Goal: Task Accomplishment & Management: Complete application form

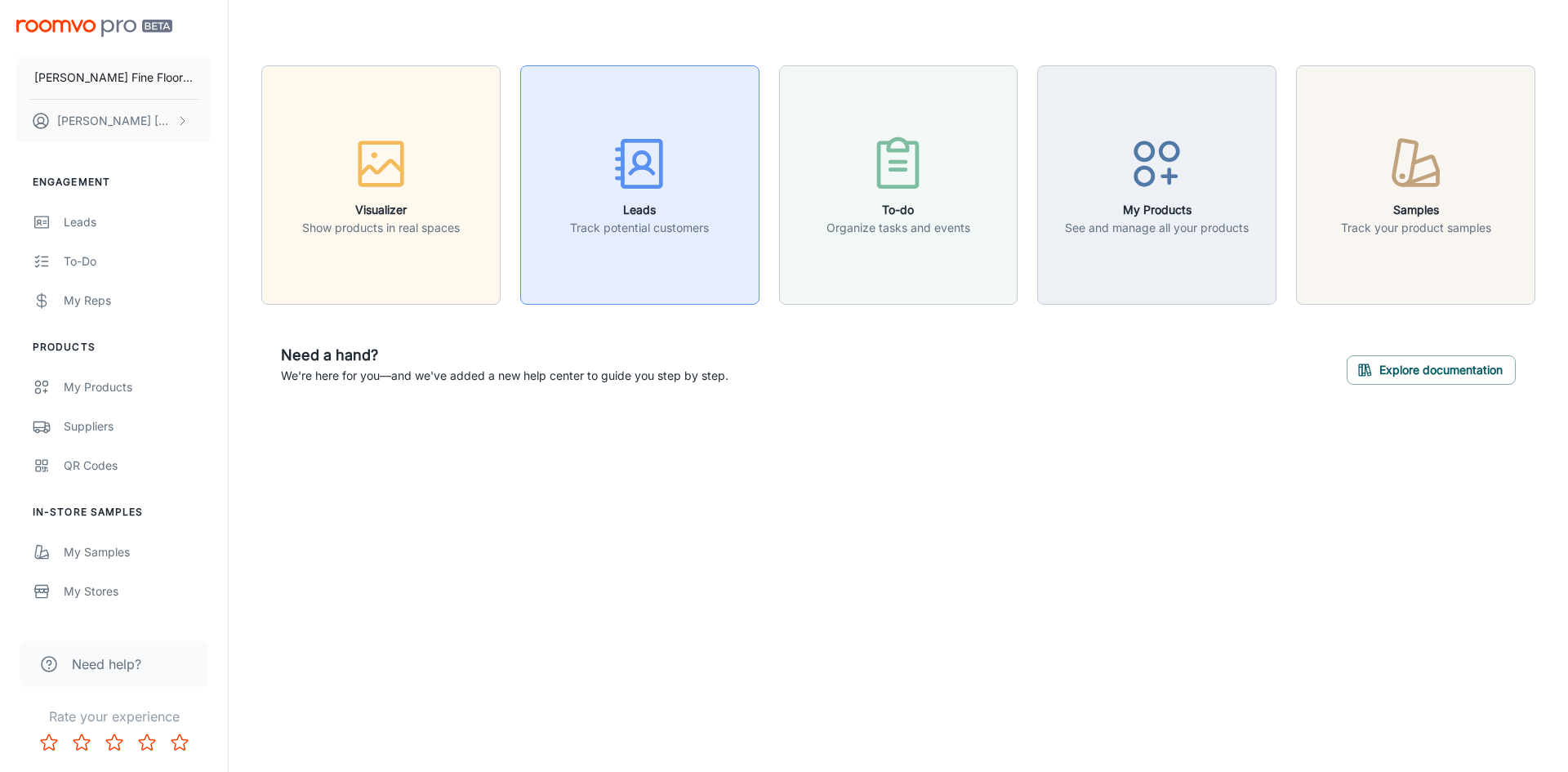
click at [632, 193] on icon "button" at bounding box center [640, 163] width 62 height 62
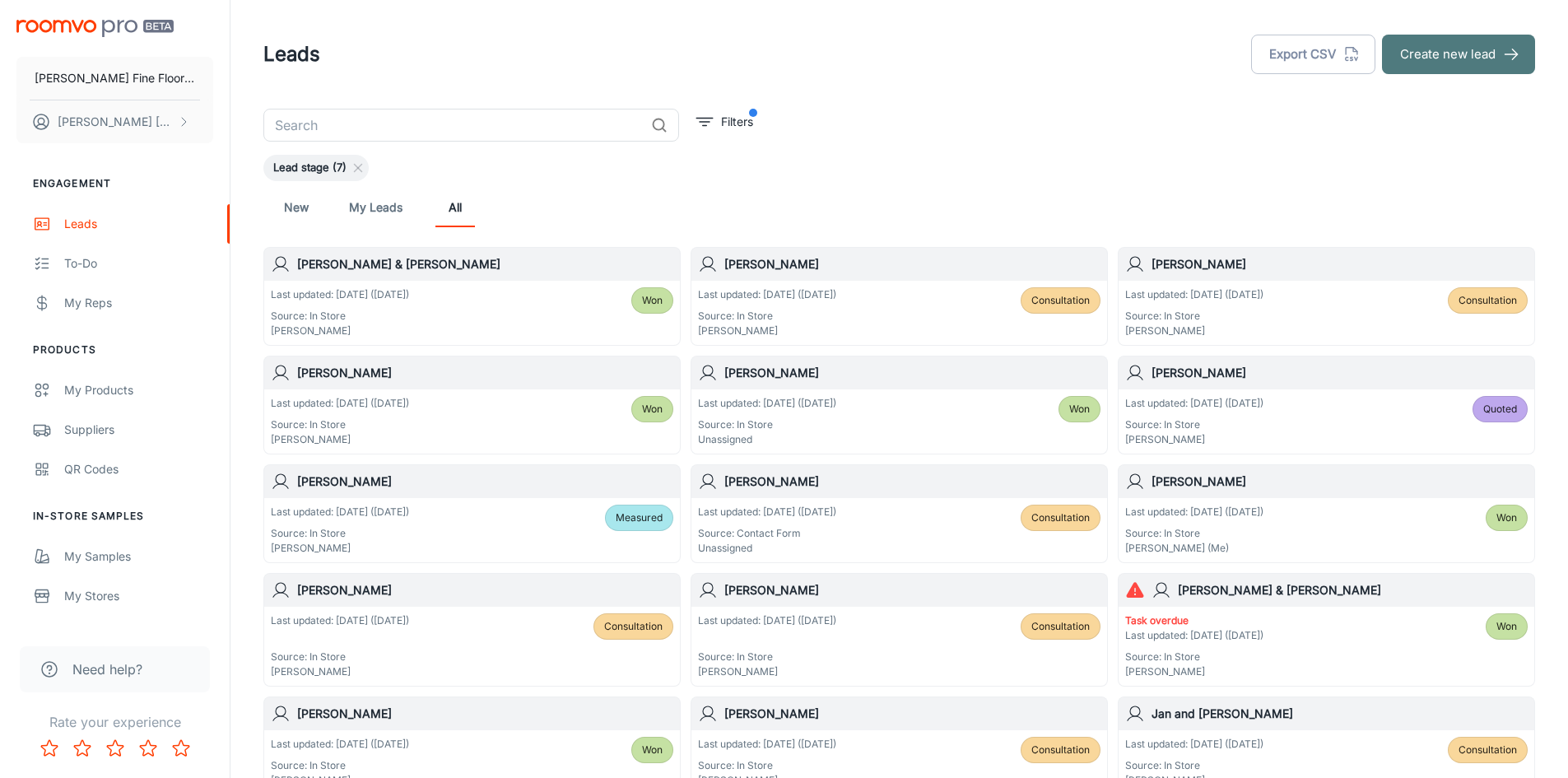
click at [1458, 60] on button "Create new lead" at bounding box center [1458, 55] width 153 height 40
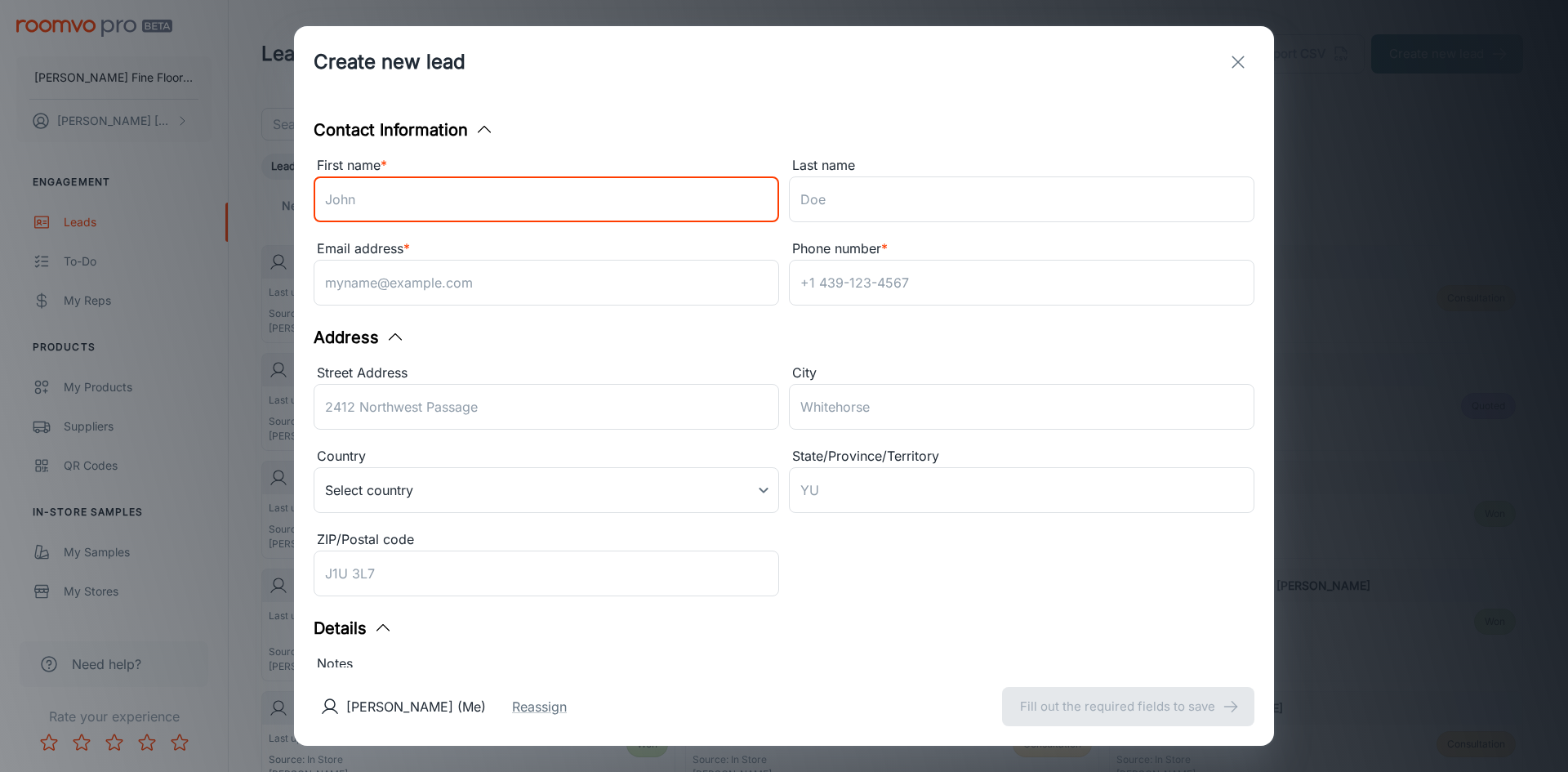
click at [327, 190] on input "First name *" at bounding box center [546, 200] width 466 height 46
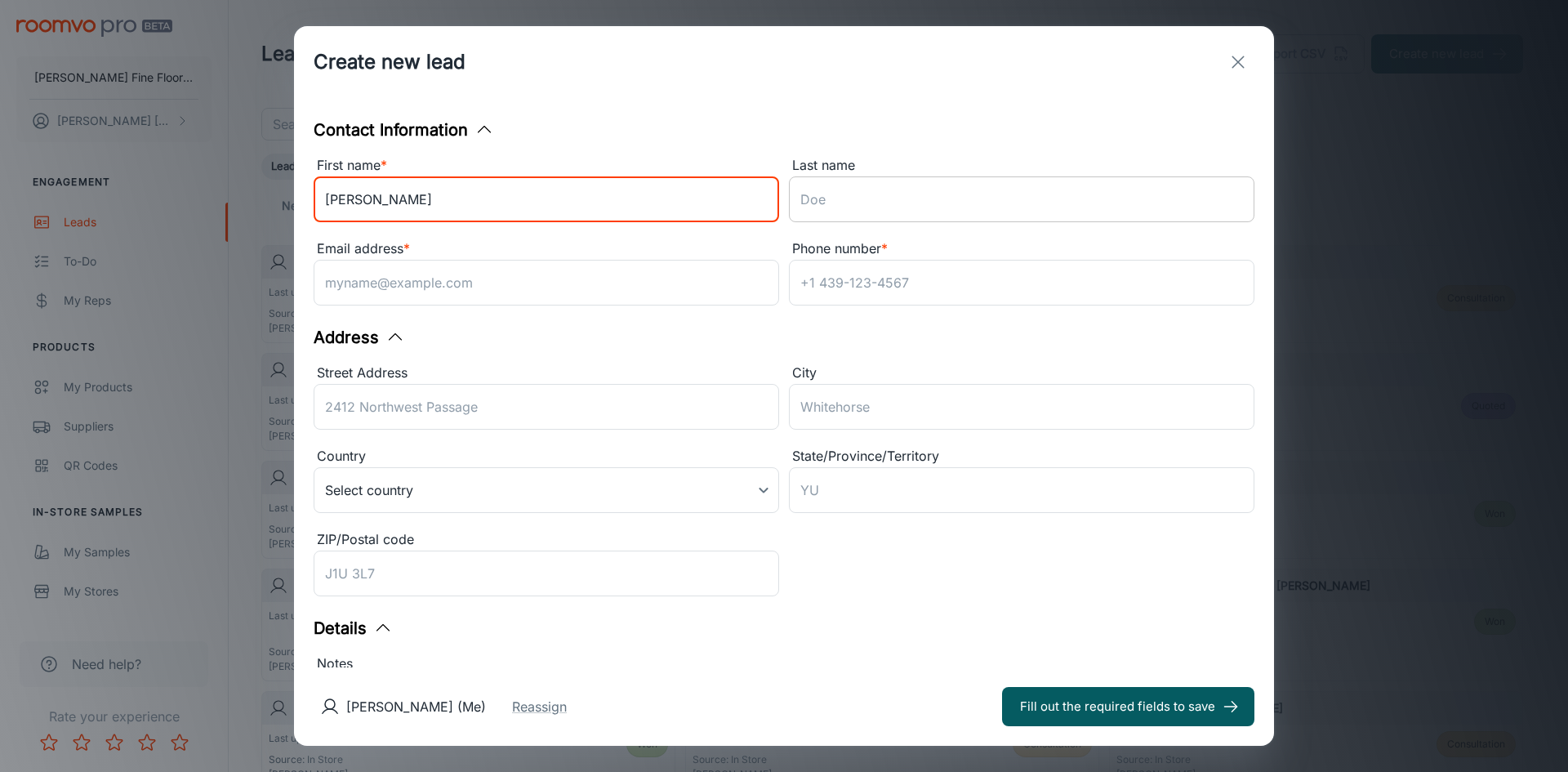
type input "[PERSON_NAME]"
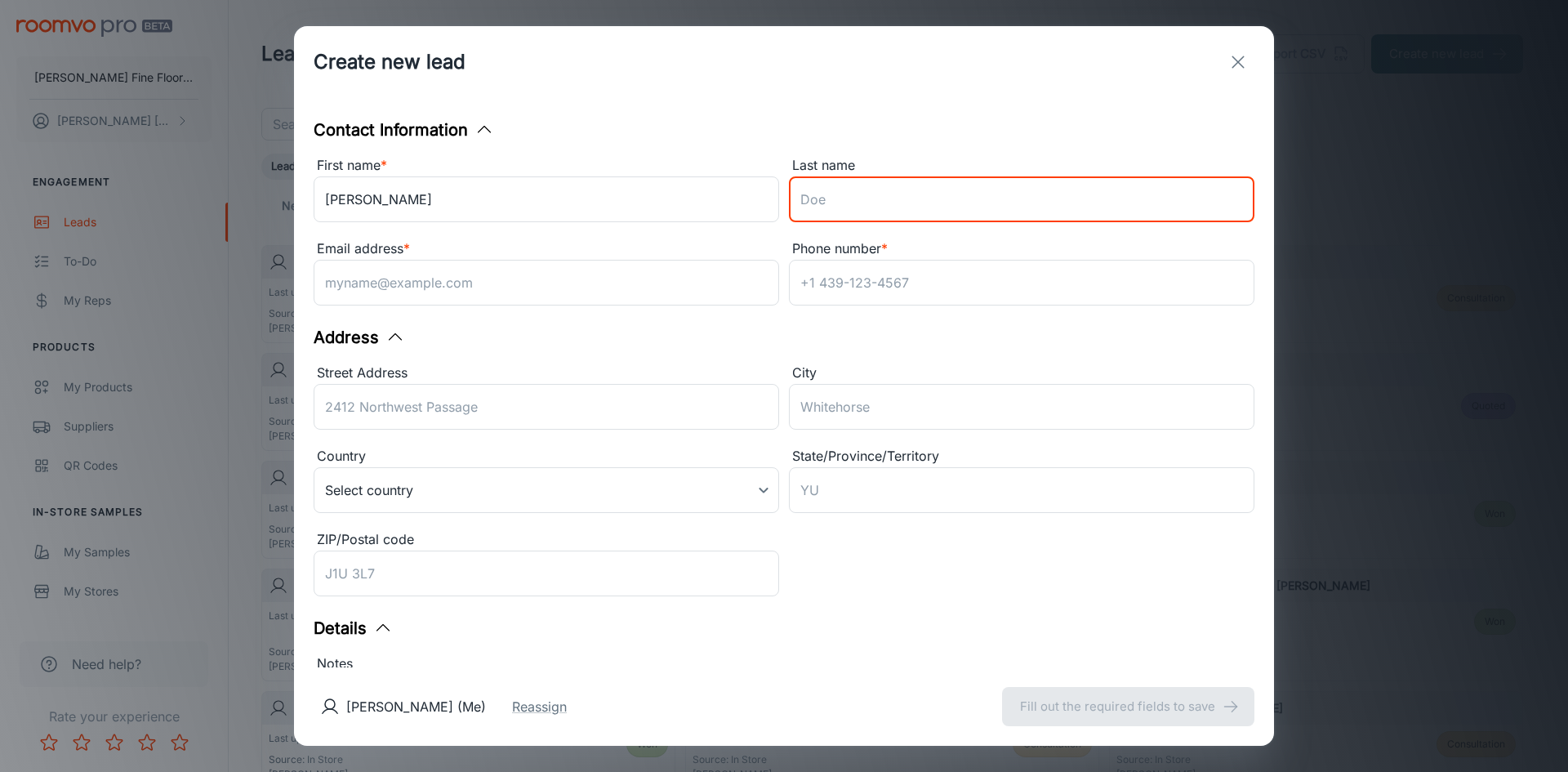
click at [821, 206] on input "Last name" at bounding box center [1022, 200] width 466 height 46
type input "[PERSON_NAME]"
click at [359, 274] on input "Email address *" at bounding box center [546, 283] width 466 height 46
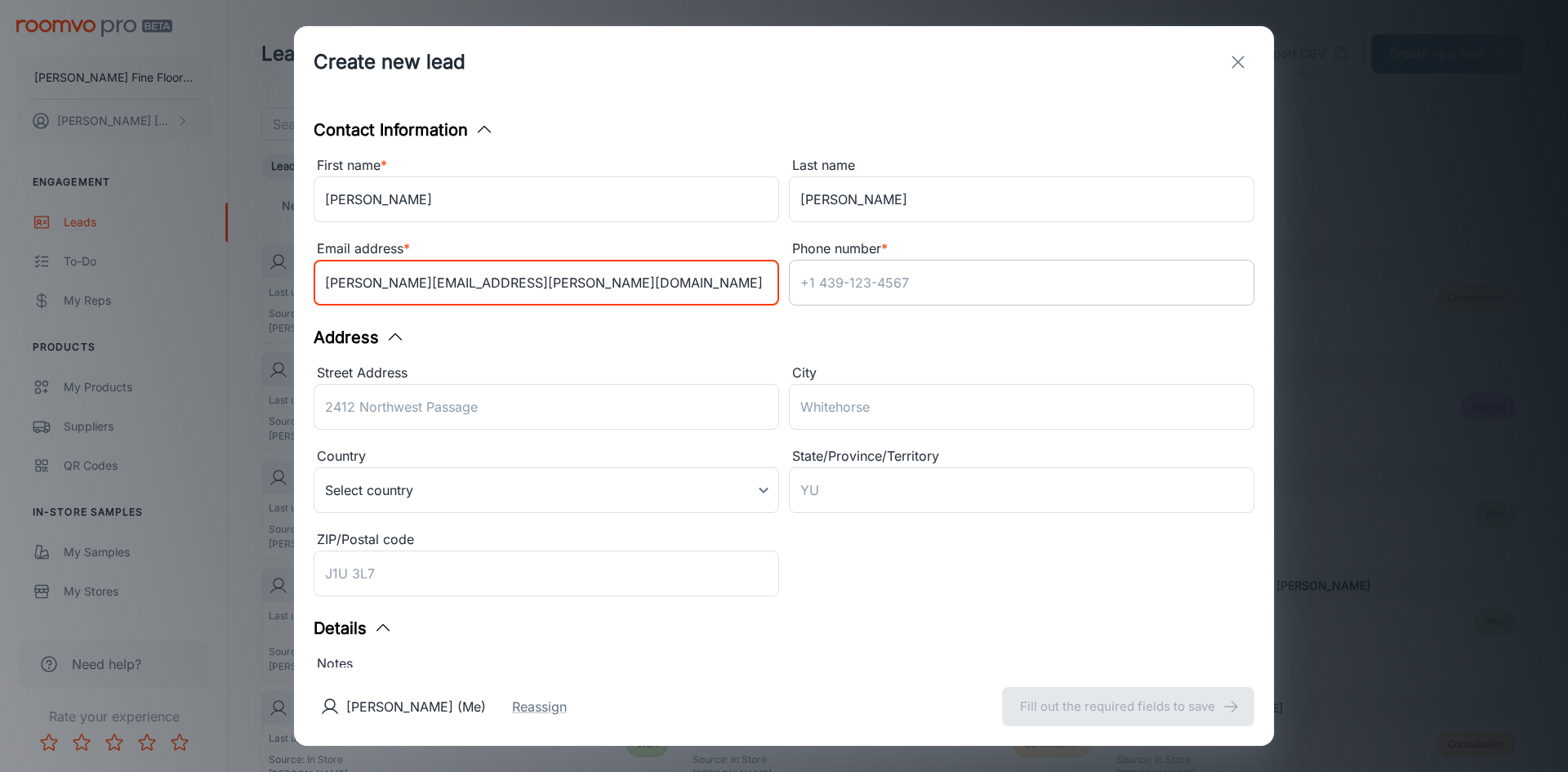
type input "[PERSON_NAME][EMAIL_ADDRESS][PERSON_NAME][DOMAIN_NAME]"
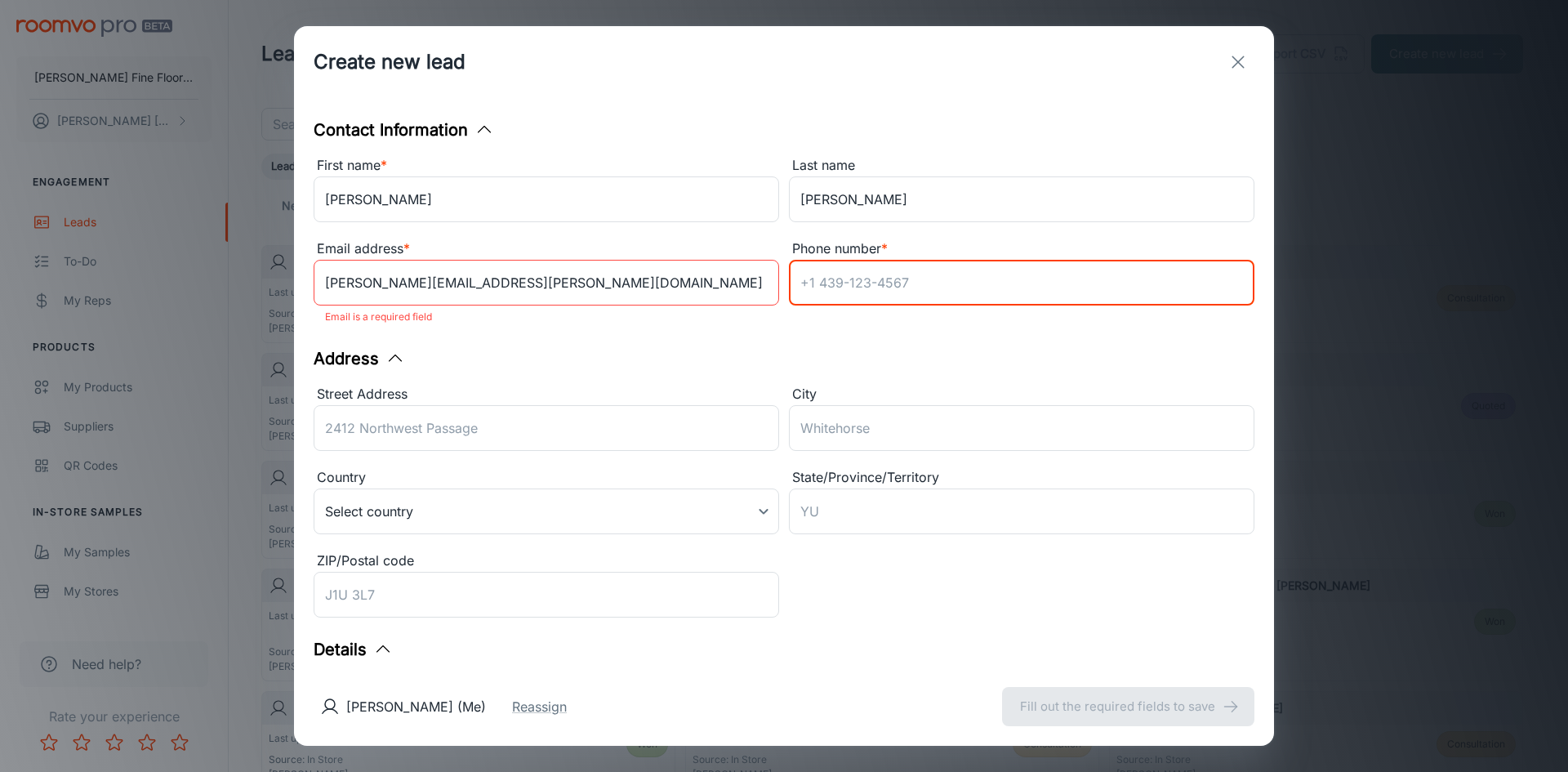
drag, startPoint x: 838, startPoint y: 283, endPoint x: 1220, endPoint y: 223, distance: 386.7
click at [840, 281] on input "Phone number *" at bounding box center [1022, 283] width 466 height 46
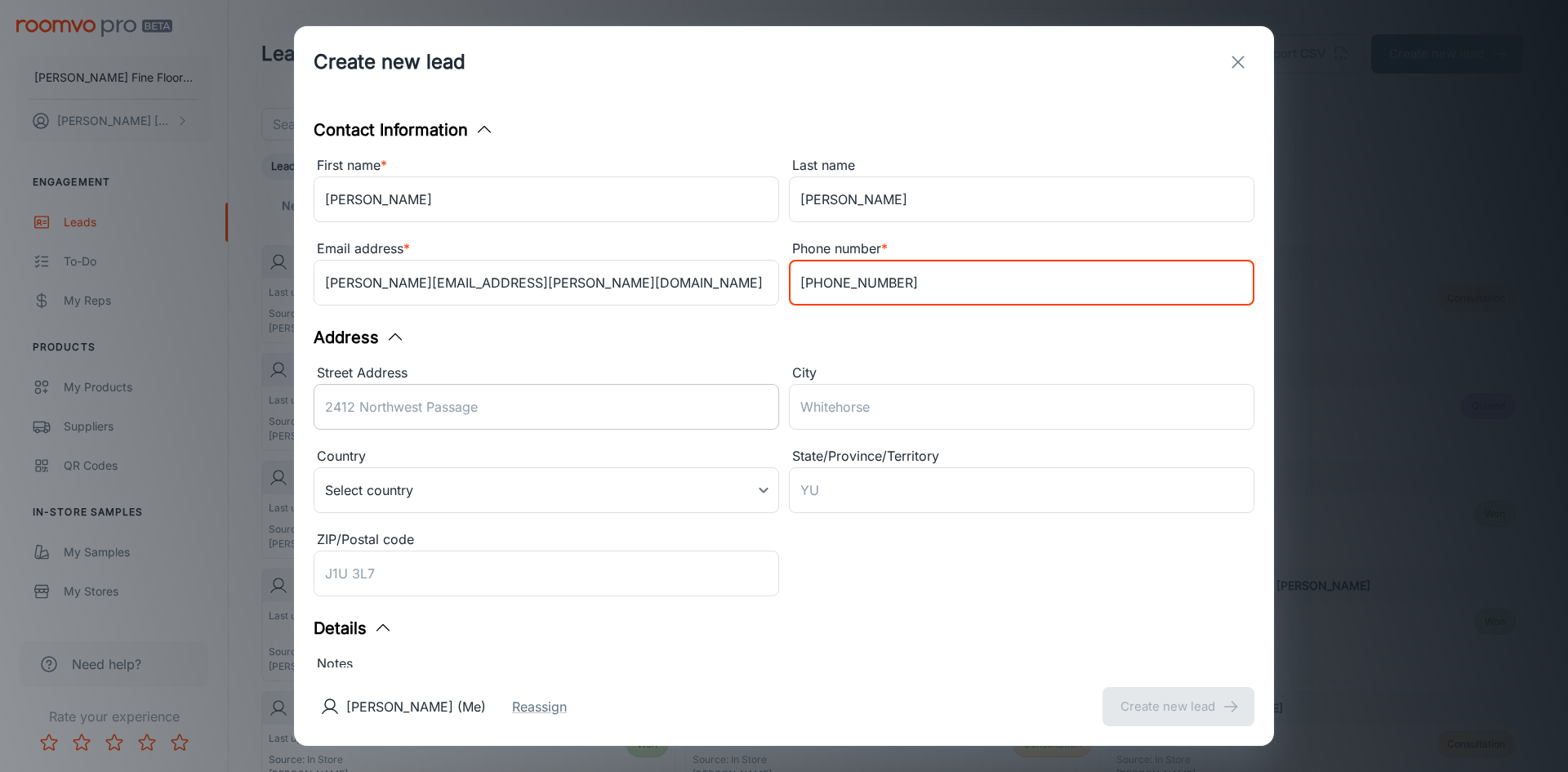
type input "[PHONE_NUMBER]"
drag, startPoint x: 391, startPoint y: 411, endPoint x: 704, endPoint y: 310, distance: 328.9
click at [391, 411] on input "Street Address" at bounding box center [546, 407] width 466 height 46
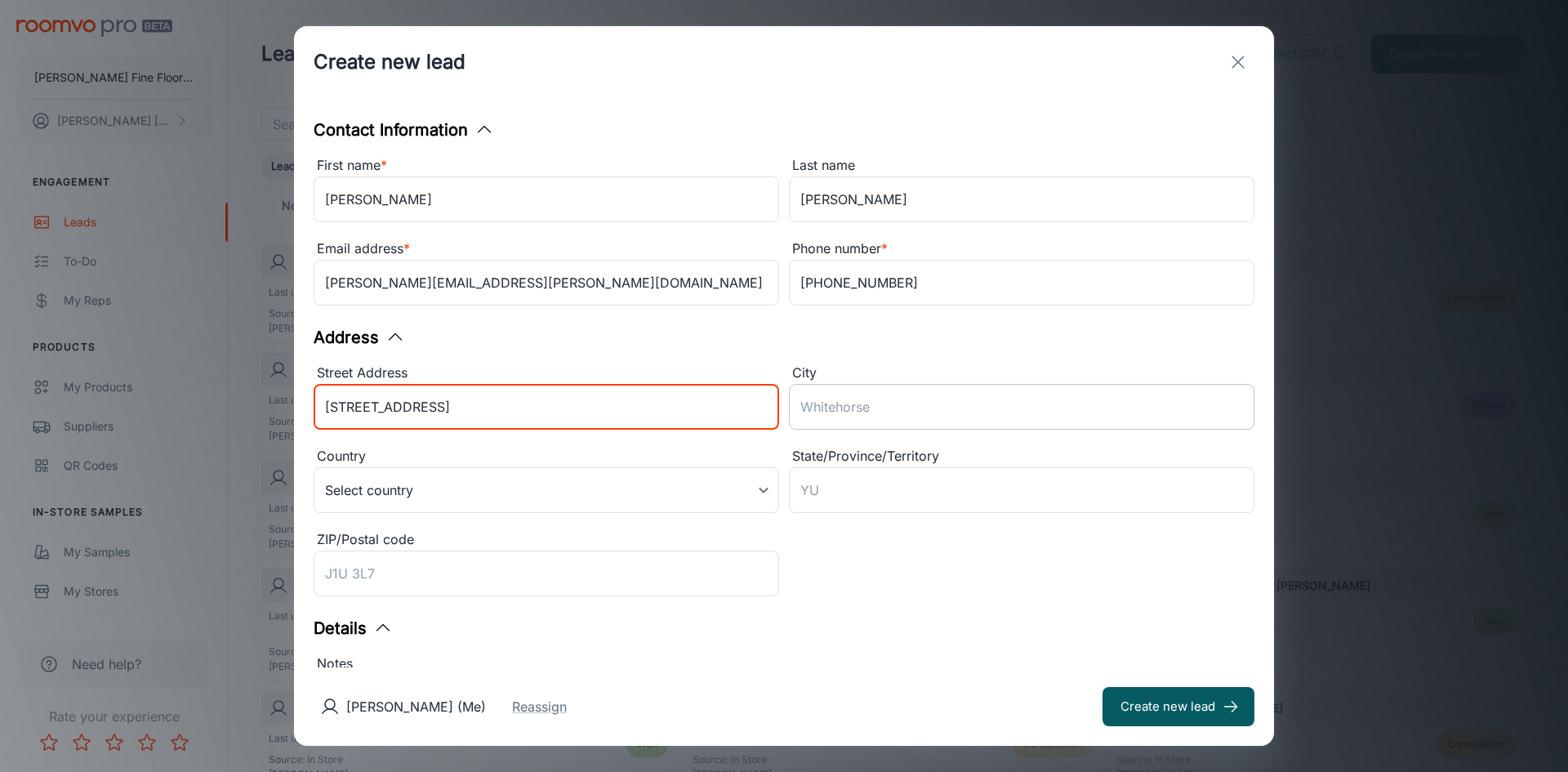
type input "[STREET_ADDRESS]"
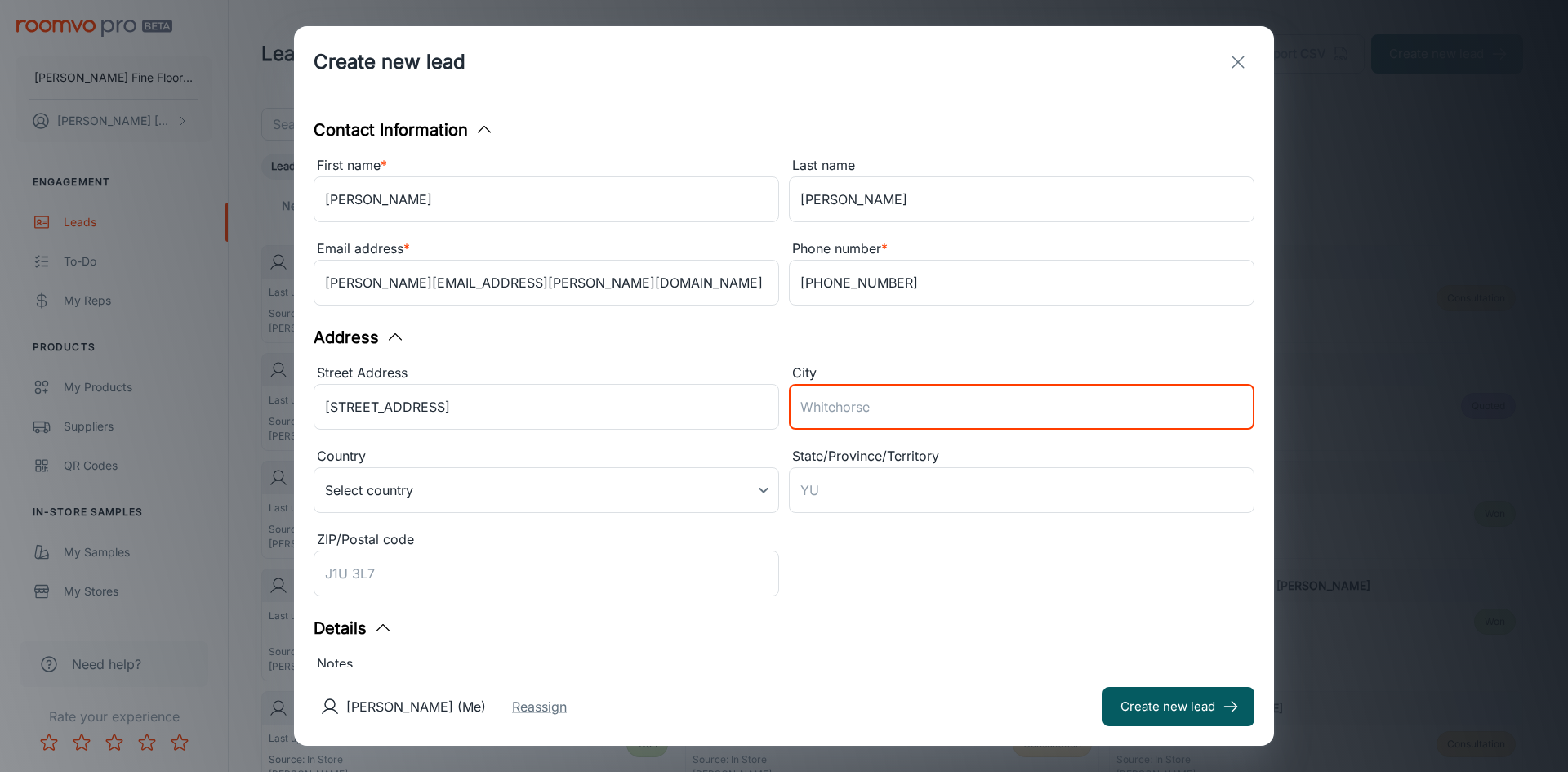
drag, startPoint x: 848, startPoint y: 398, endPoint x: 855, endPoint y: 392, distance: 9.2
click at [854, 392] on input "City" at bounding box center [1022, 407] width 466 height 46
type input "[GEOGRAPHIC_DATA]"
click at [761, 493] on body "[PERSON_NAME] Fine Floors, Inc [PERSON_NAME] Engagement Leads To-do My Reps Pro…" at bounding box center [784, 386] width 1568 height 772
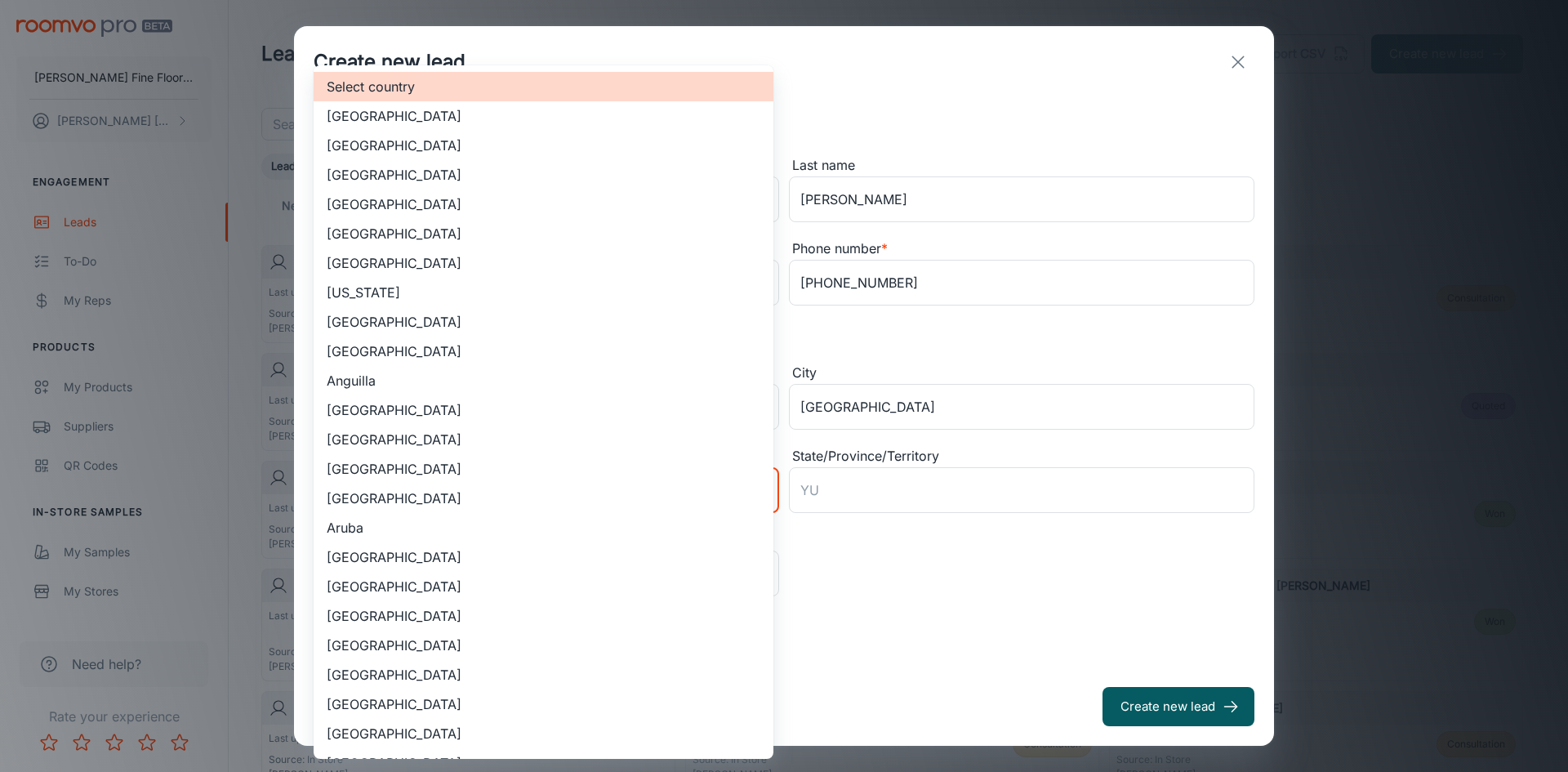
click at [456, 143] on li "[GEOGRAPHIC_DATA]" at bounding box center [544, 145] width 460 height 30
type input "US"
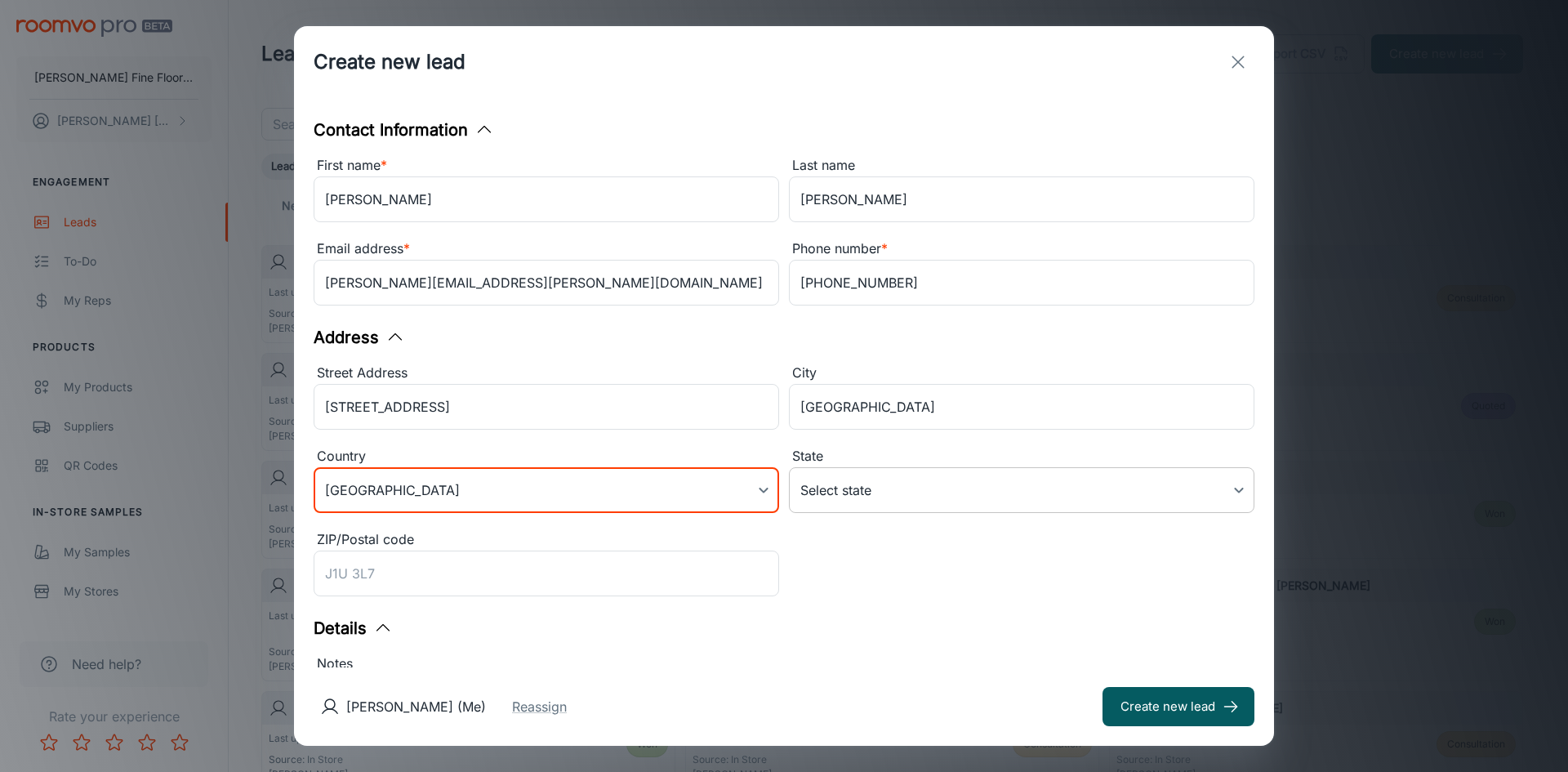
click at [876, 499] on body "[PERSON_NAME] Fine Floors, Inc [PERSON_NAME] Engagement Leads To-do My Reps Pro…" at bounding box center [784, 386] width 1568 height 772
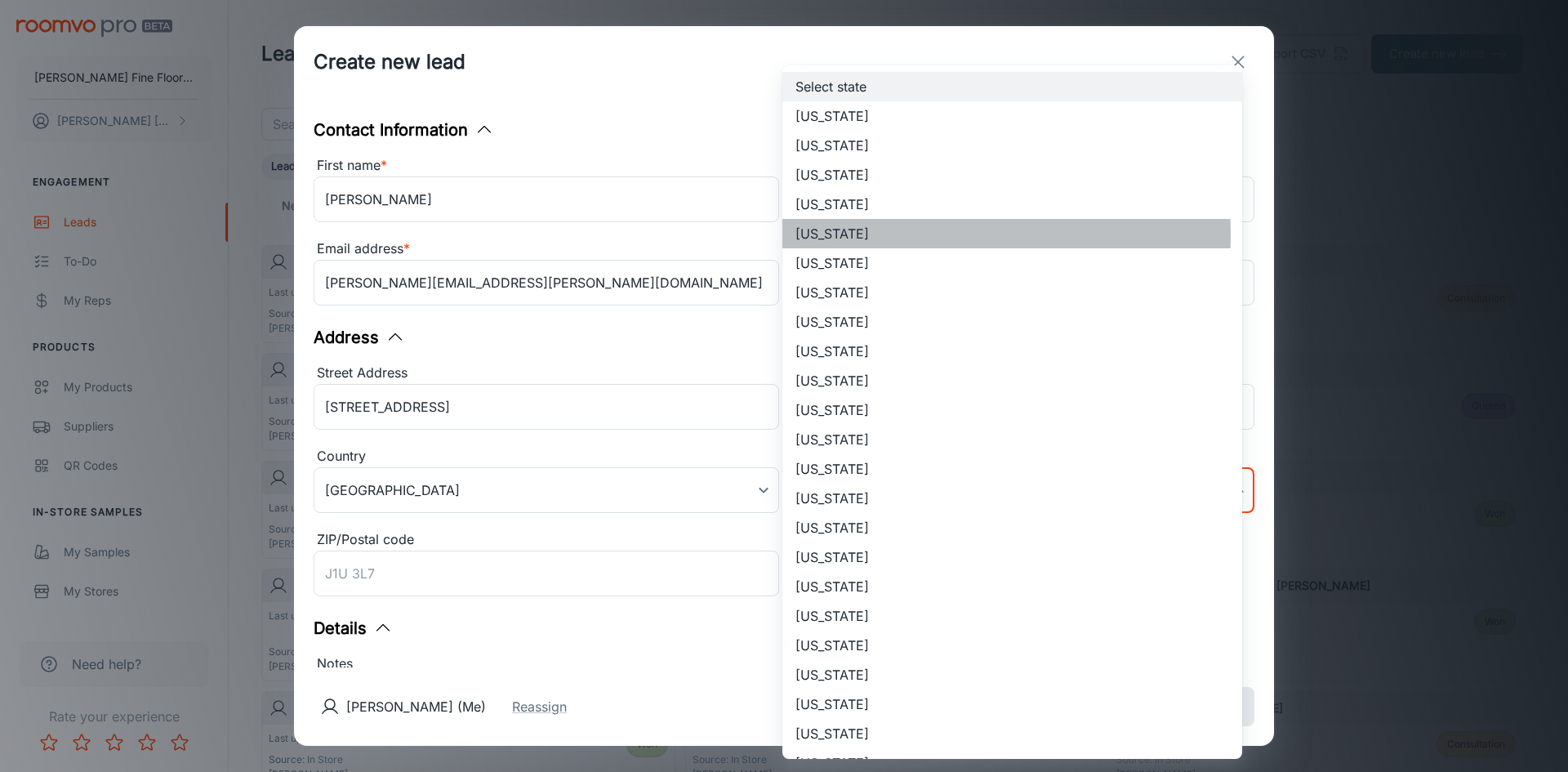
click at [839, 234] on li "[US_STATE]" at bounding box center [1013, 234] width 460 height 30
type input "[US_STATE]"
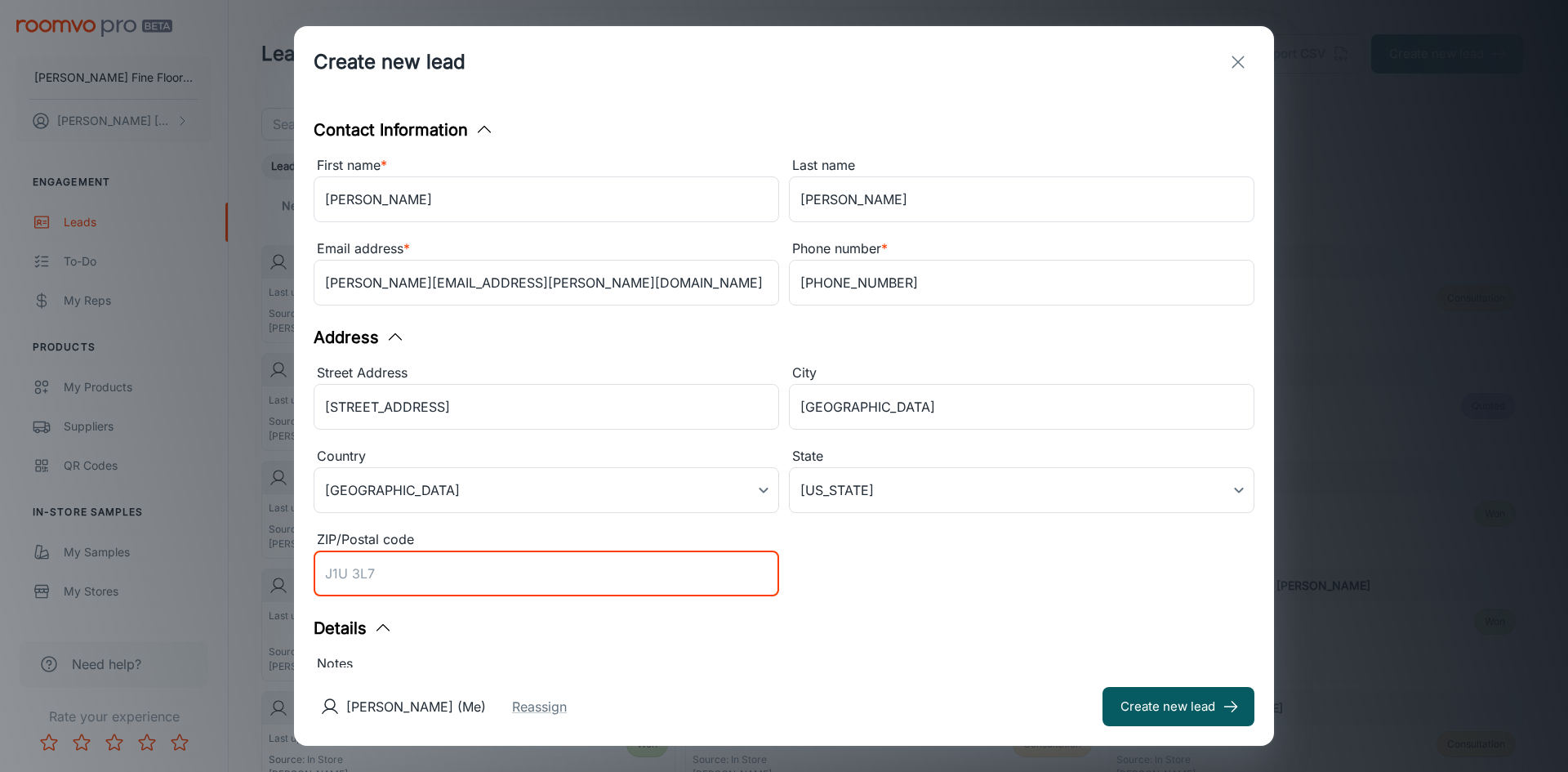
click at [591, 580] on input "ZIP/Postal code" at bounding box center [546, 573] width 466 height 46
click at [1204, 715] on button "Create new lead" at bounding box center [1179, 706] width 152 height 39
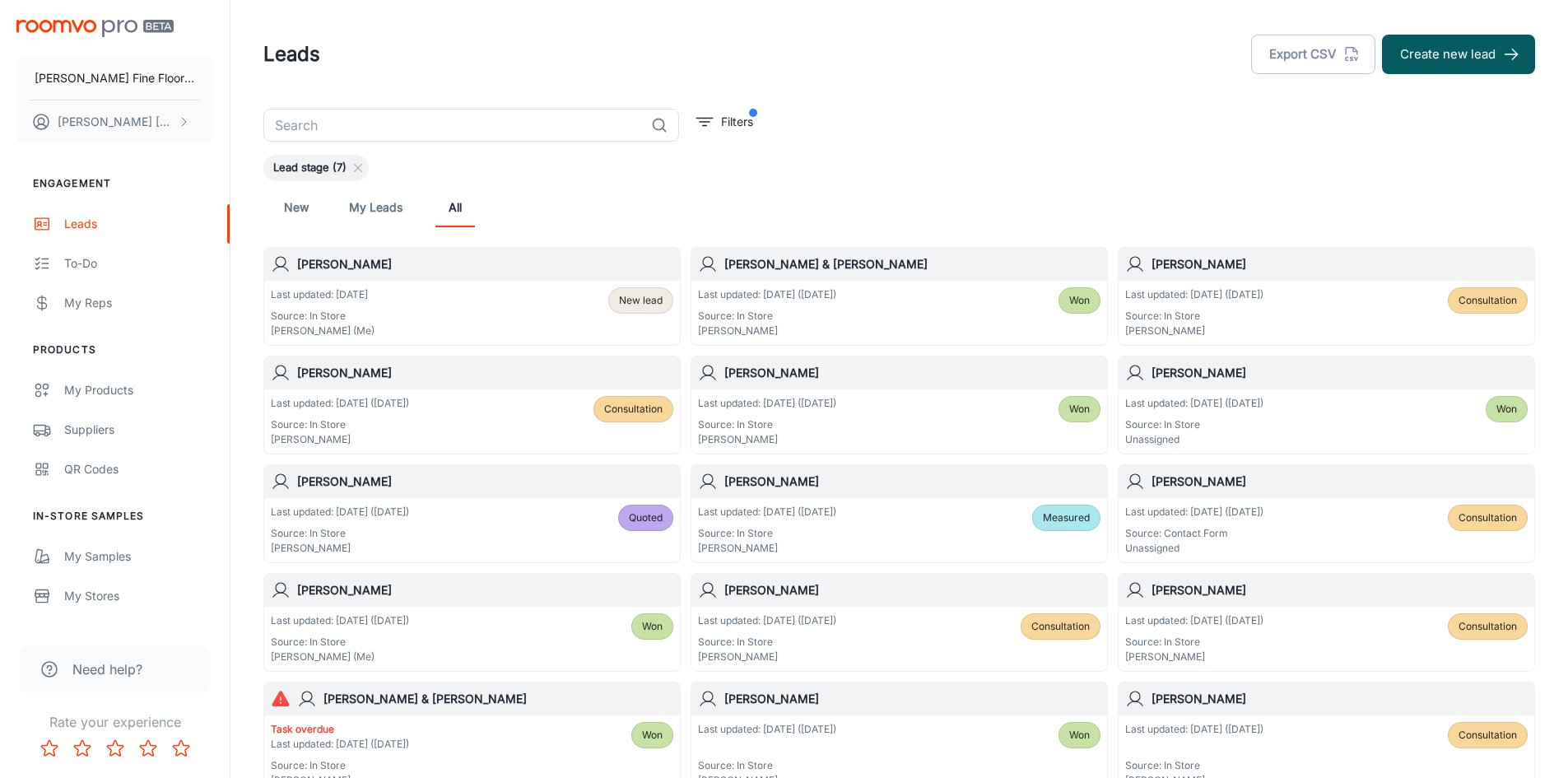
click at [376, 302] on div "Last updated: [DATE] Source: In Store [PERSON_NAME] (Me) New lead" at bounding box center [472, 313] width 402 height 51
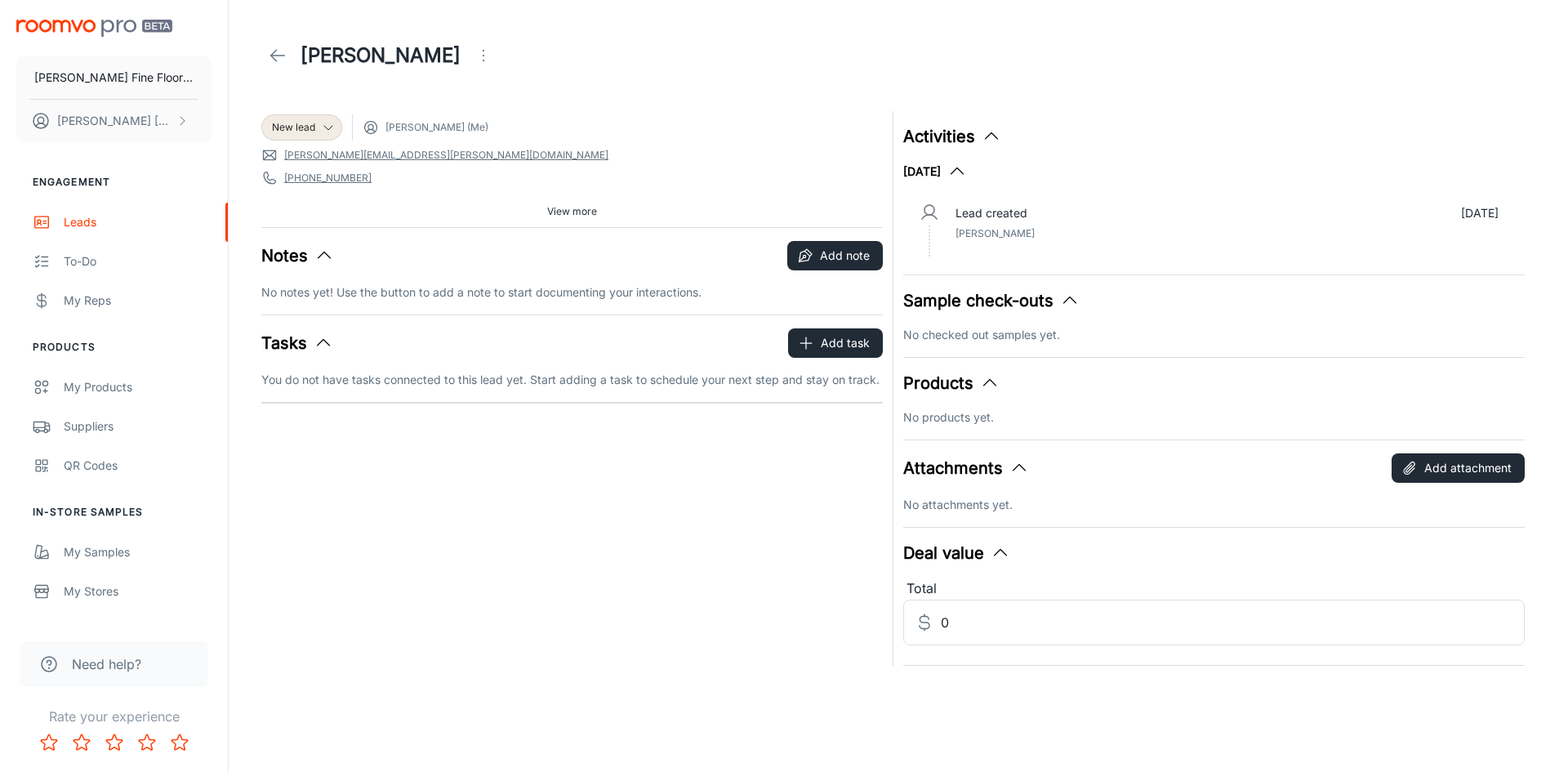
click at [323, 252] on polyline "button" at bounding box center [324, 255] width 12 height 7
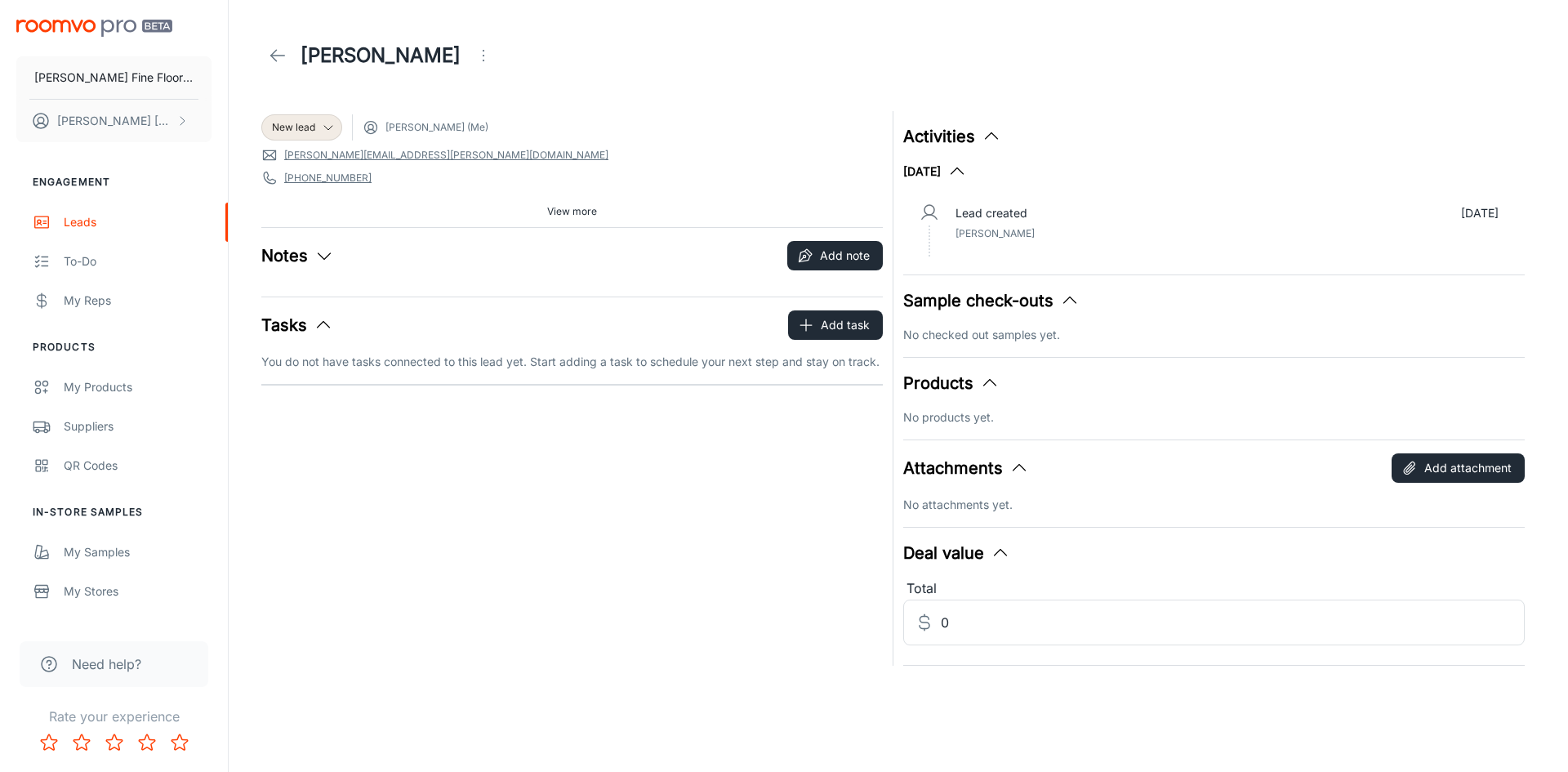
click at [323, 252] on icon "button" at bounding box center [324, 255] width 20 height 20
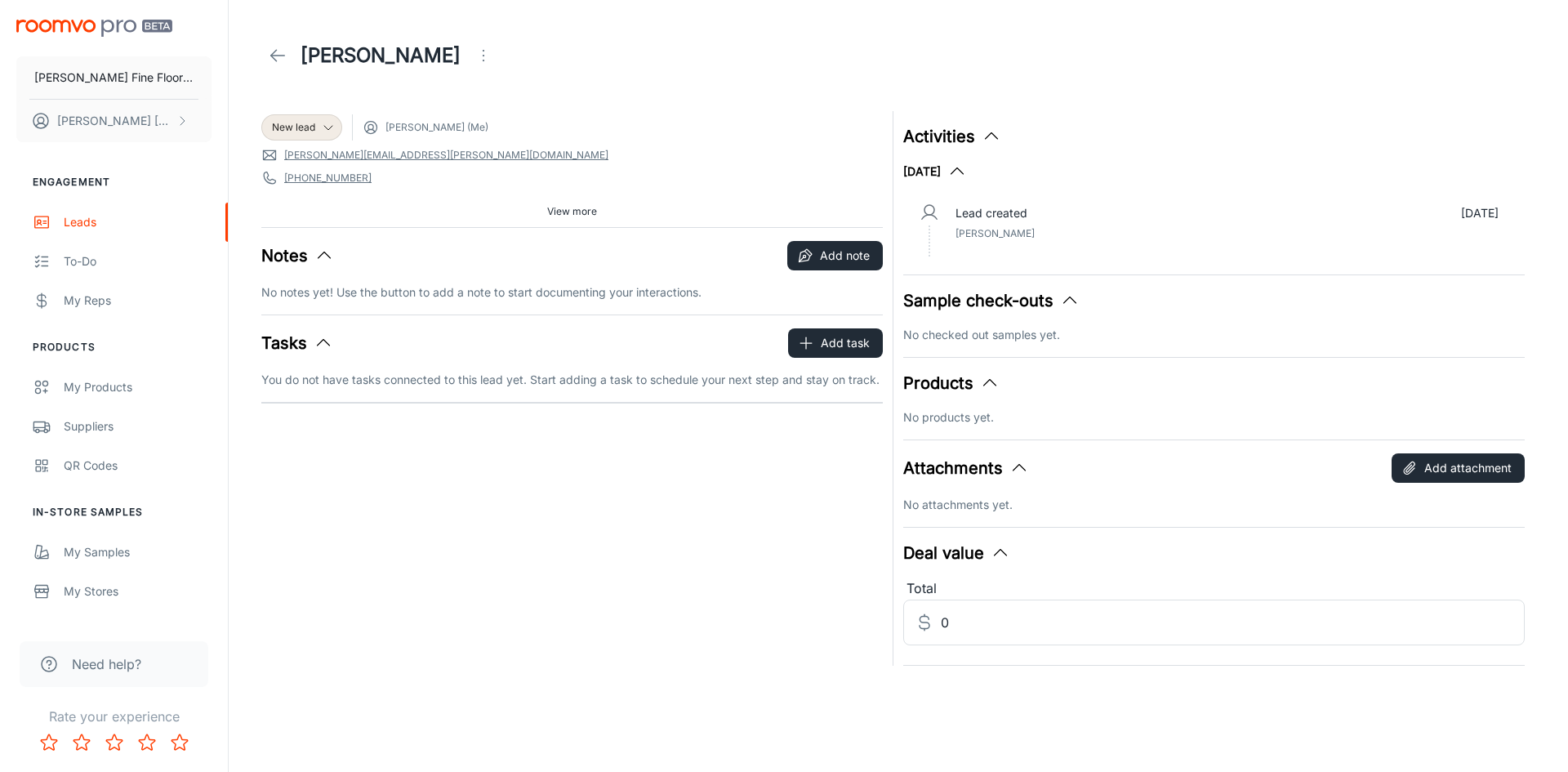
click at [331, 288] on p "No notes yet! Use the button to add a note to start documenting your interactio…" at bounding box center [572, 292] width 622 height 18
click at [806, 256] on circle "button" at bounding box center [804, 255] width 2 height 2
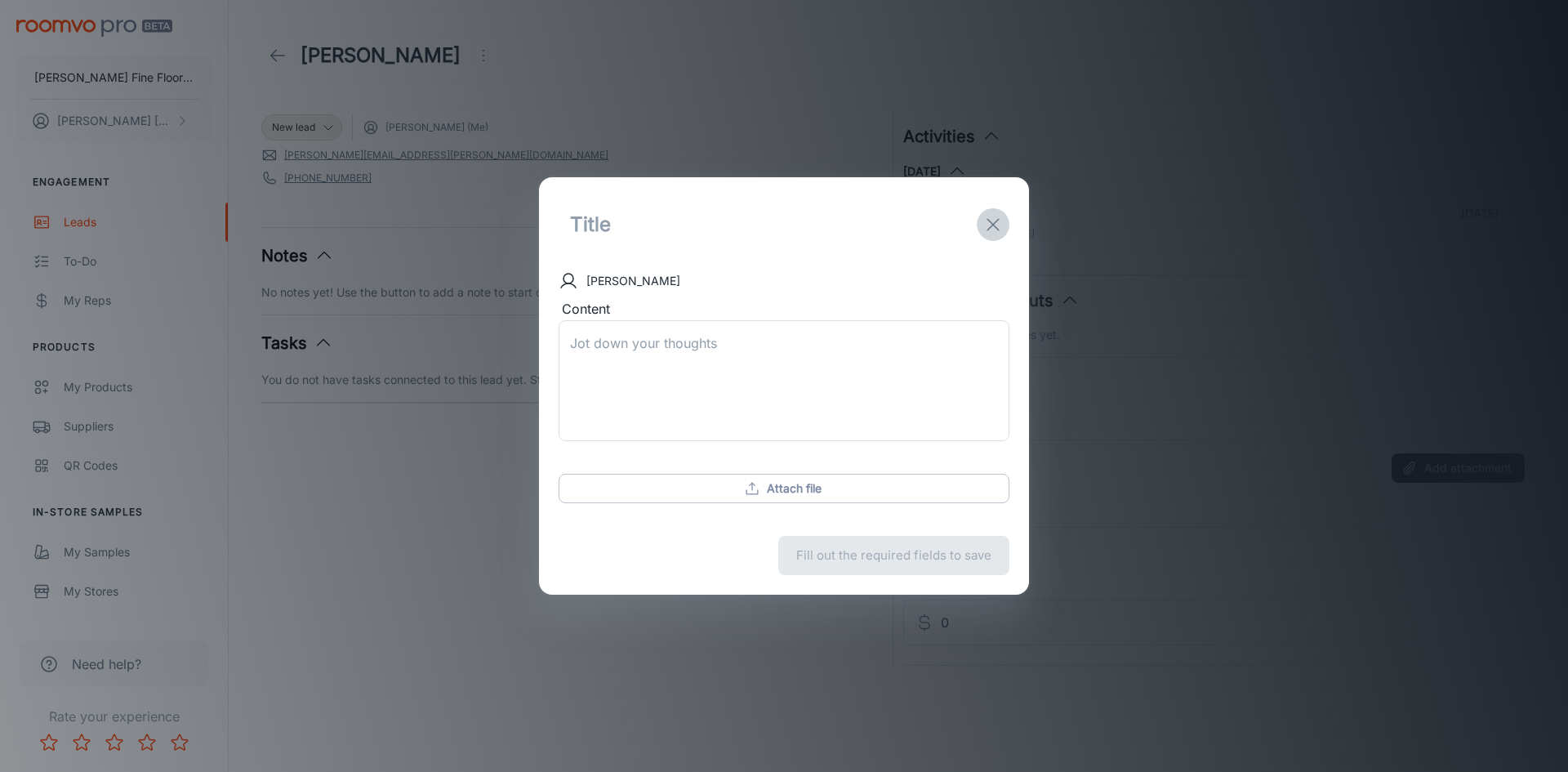
click at [991, 226] on icon "exit" at bounding box center [993, 225] width 20 height 20
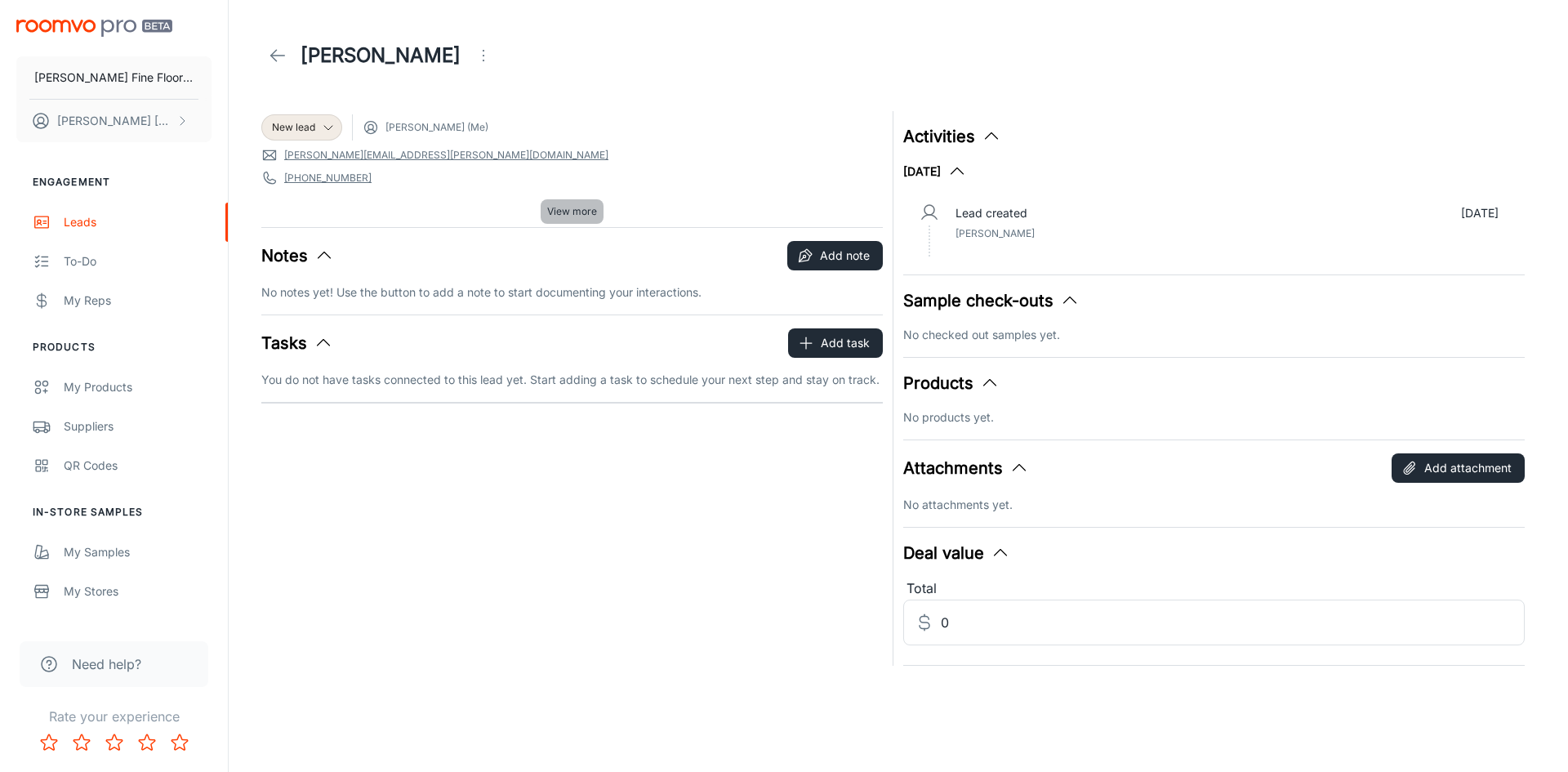
click at [563, 213] on span "View more" at bounding box center [572, 212] width 50 height 15
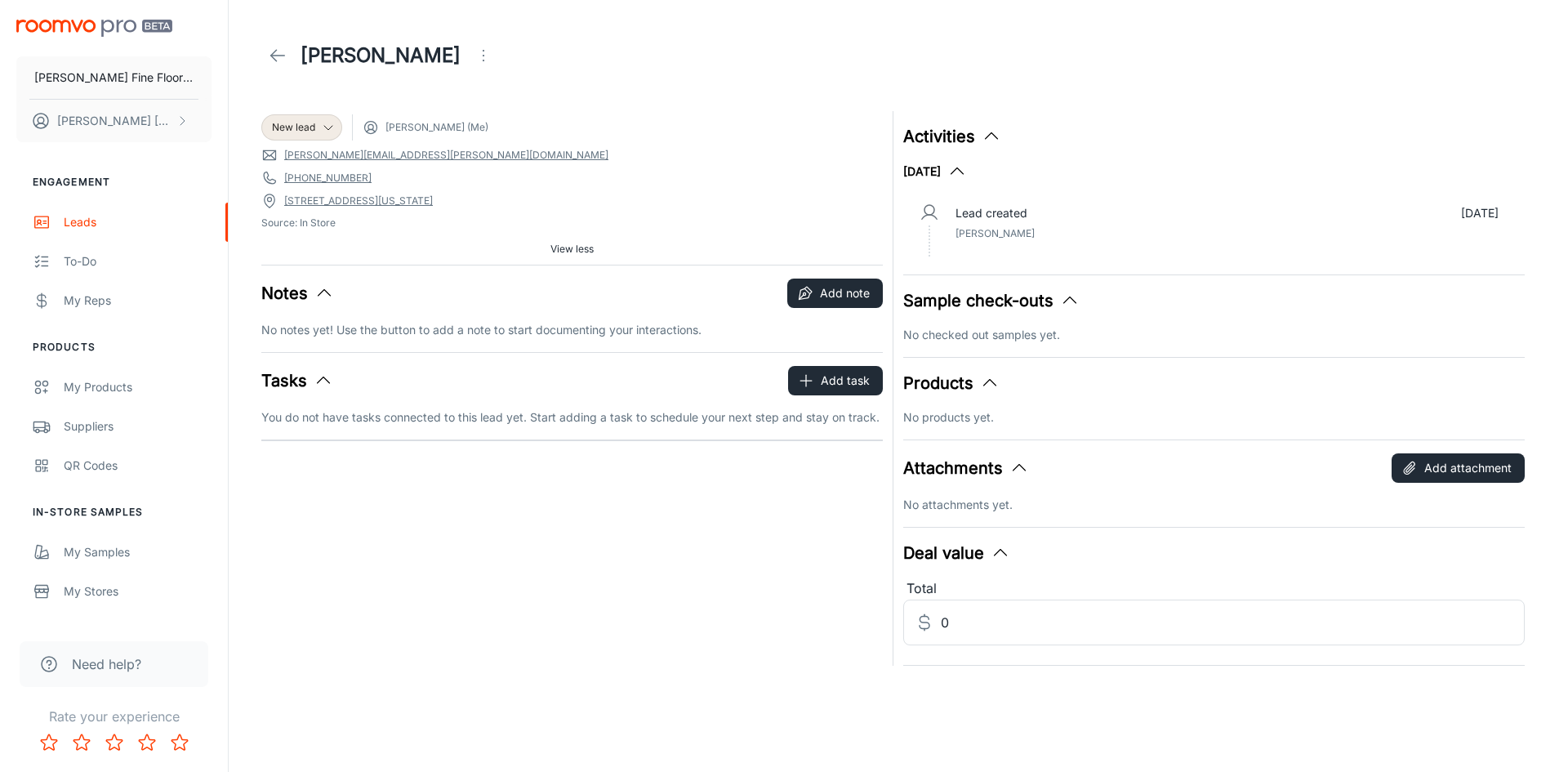
click at [474, 54] on icon "Open menu" at bounding box center [484, 56] width 20 height 20
click at [713, 186] on div at bounding box center [784, 386] width 1568 height 772
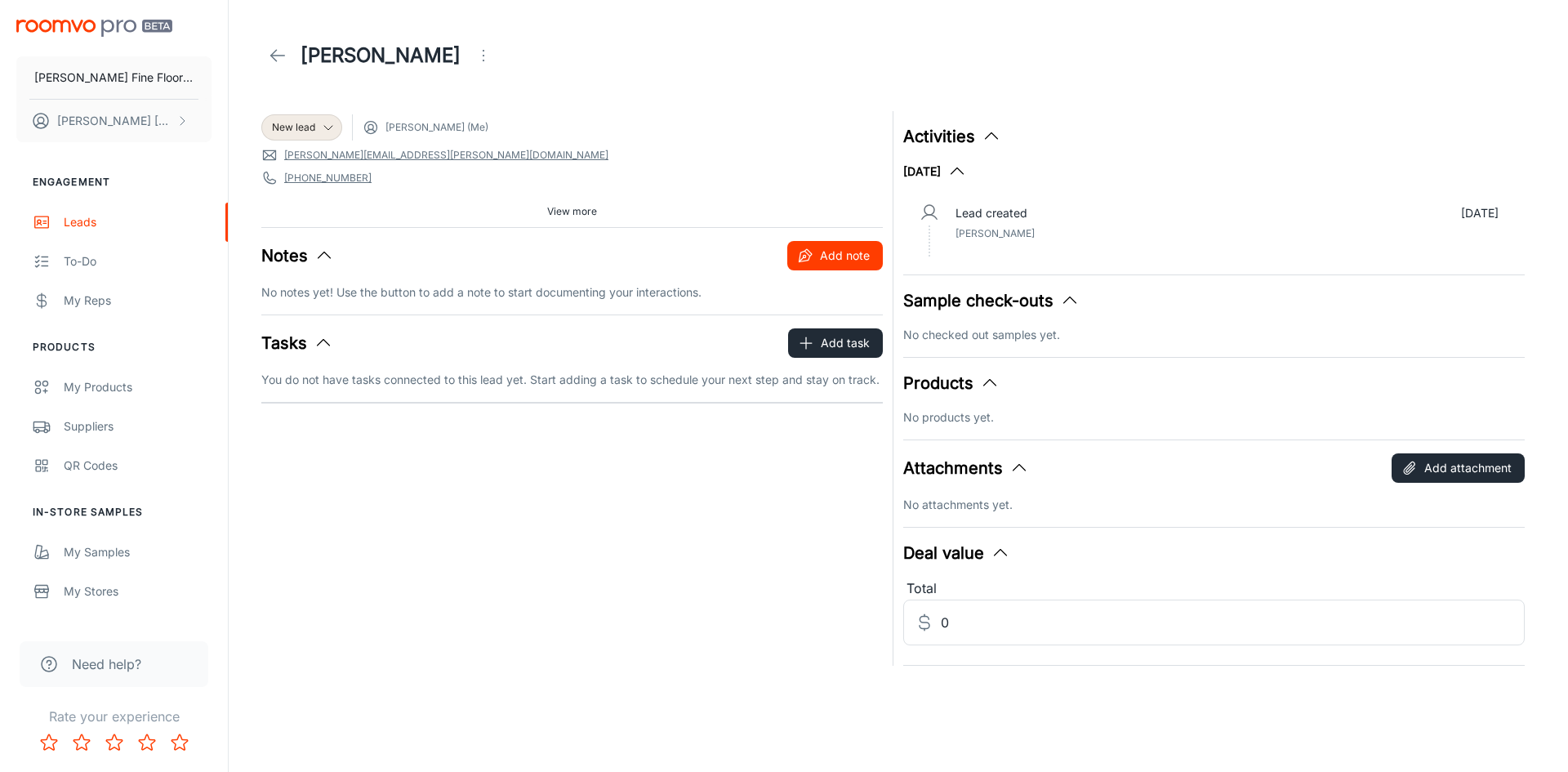
click at [847, 255] on button "Add note" at bounding box center [835, 255] width 95 height 30
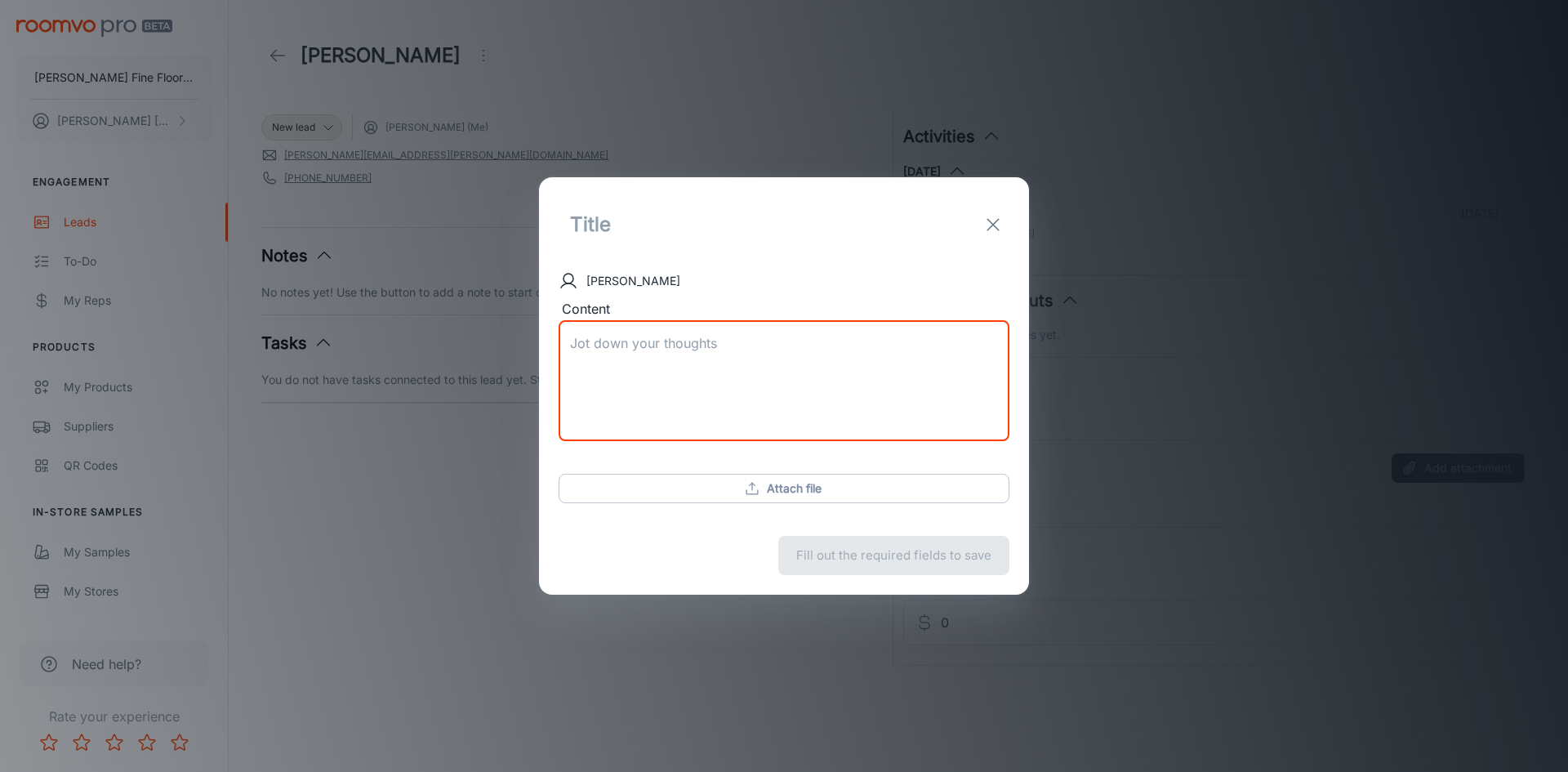
click at [607, 341] on textarea "Content" at bounding box center [784, 381] width 428 height 94
type textarea "H"
type textarea "r"
type textarea "R"
type textarea "r"
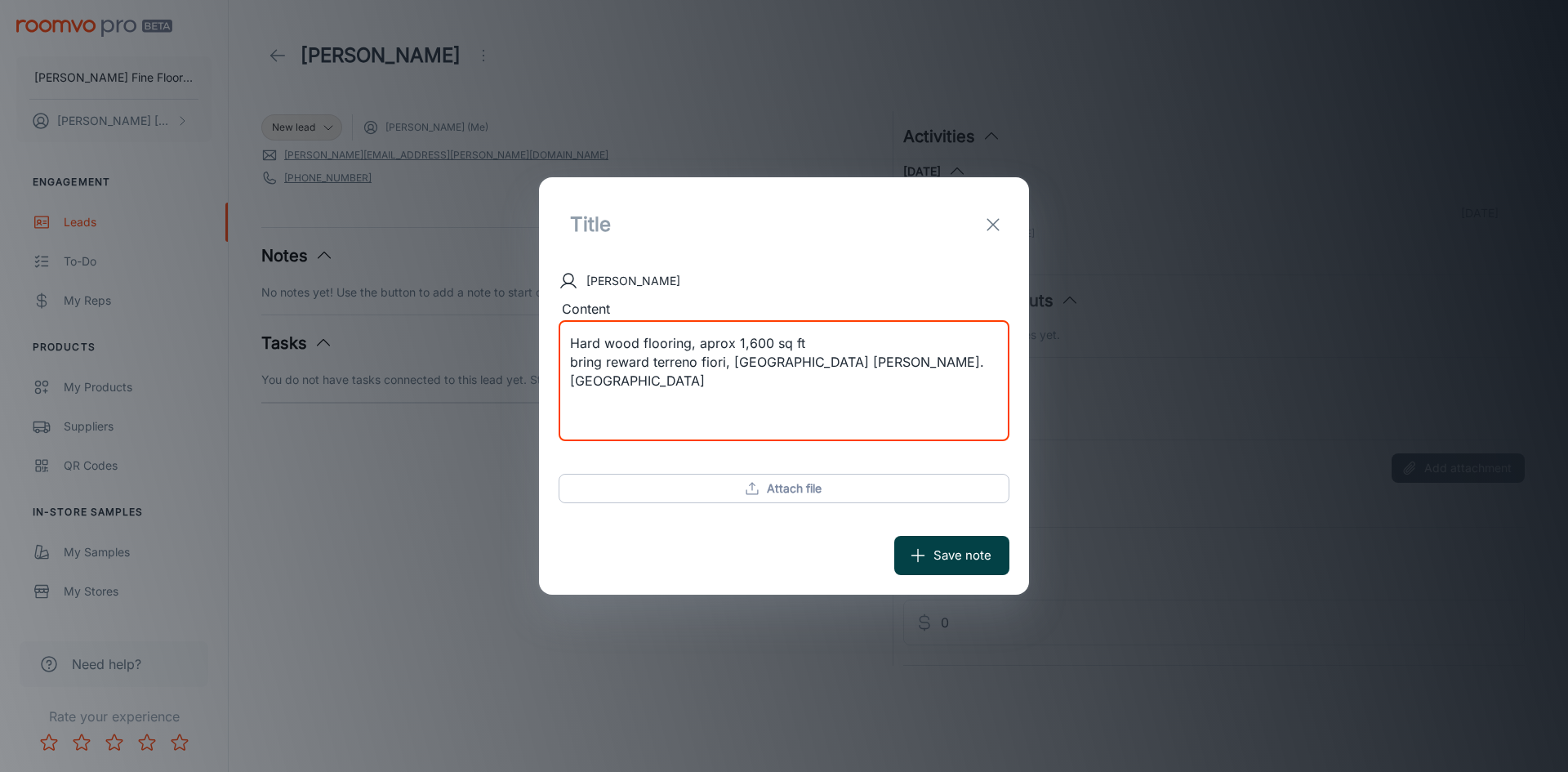
type textarea "Hard wood flooring, aprox 1,600 sq ft bring reward terreno fiori, [GEOGRAPHIC_D…"
click at [968, 543] on button "Save note" at bounding box center [952, 555] width 115 height 39
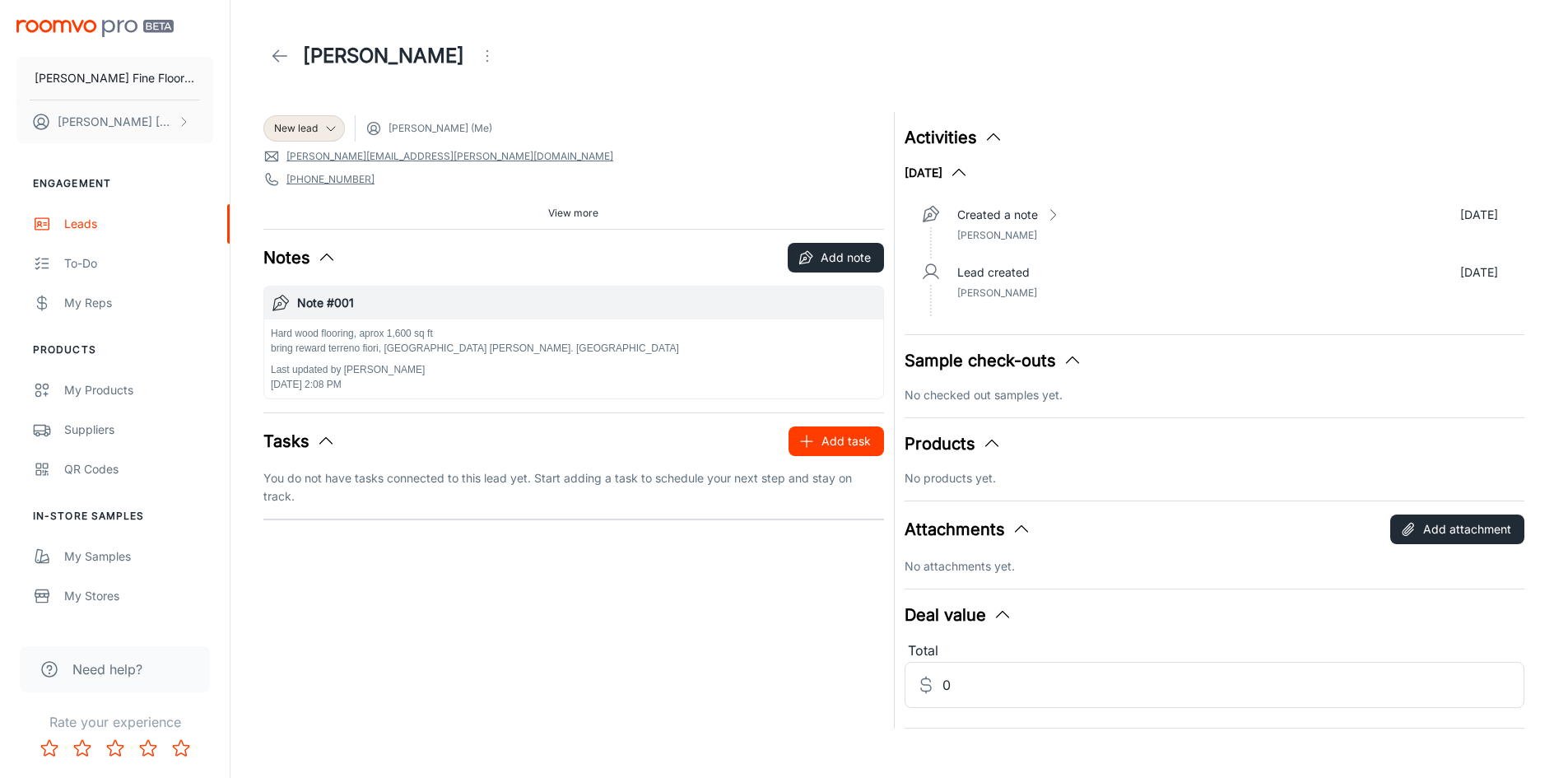
click at [825, 445] on button "Add task" at bounding box center [836, 441] width 95 height 30
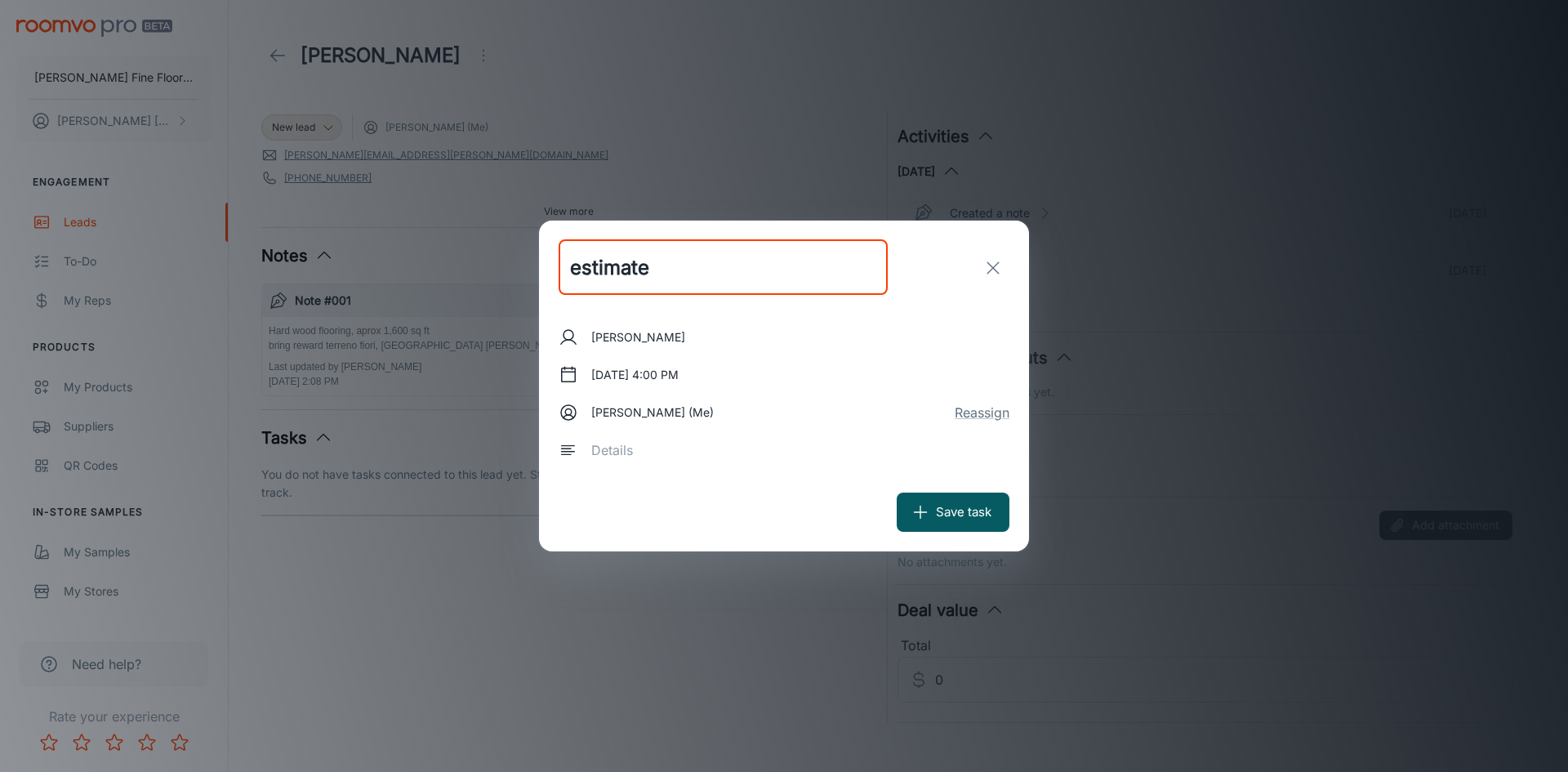
type input "estimate"
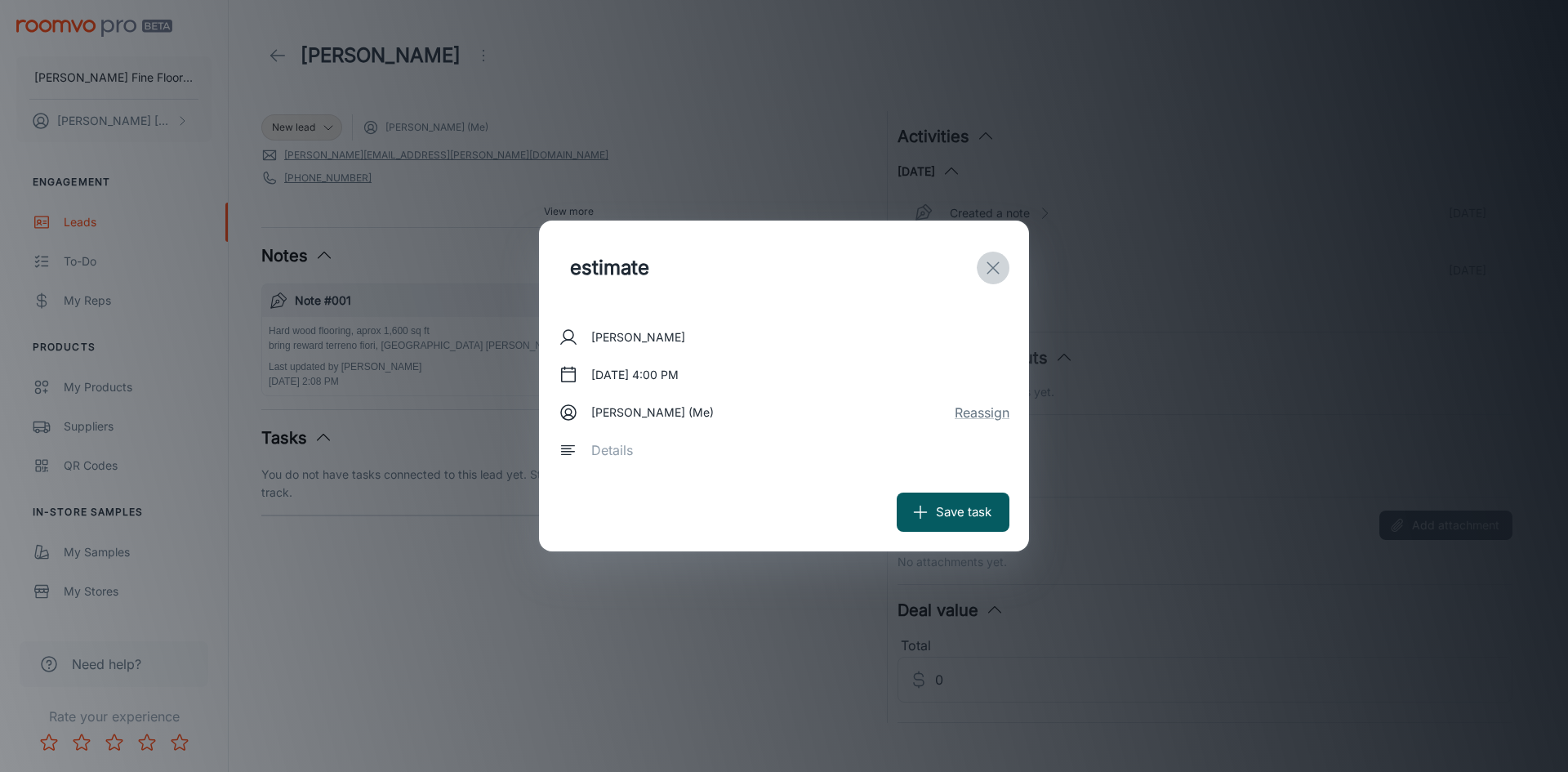
click at [995, 270] on icon "exit" at bounding box center [993, 268] width 20 height 20
